Goal: Information Seeking & Learning: Learn about a topic

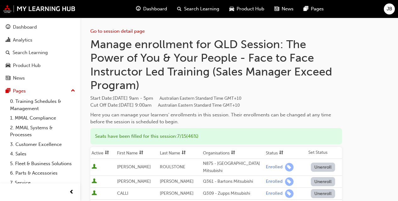
scroll to position [121, 0]
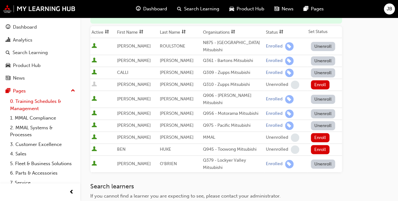
click at [30, 103] on link "0. Training Schedules & Management" at bounding box center [43, 105] width 70 height 17
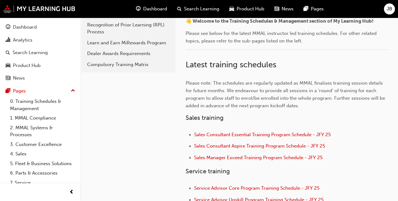
scroll to position [154, 0]
click at [244, 135] on span "Sales Consultant Essential Training Program Schedule - JFY 25" at bounding box center [262, 135] width 137 height 6
